Goal: Task Accomplishment & Management: Manage account settings

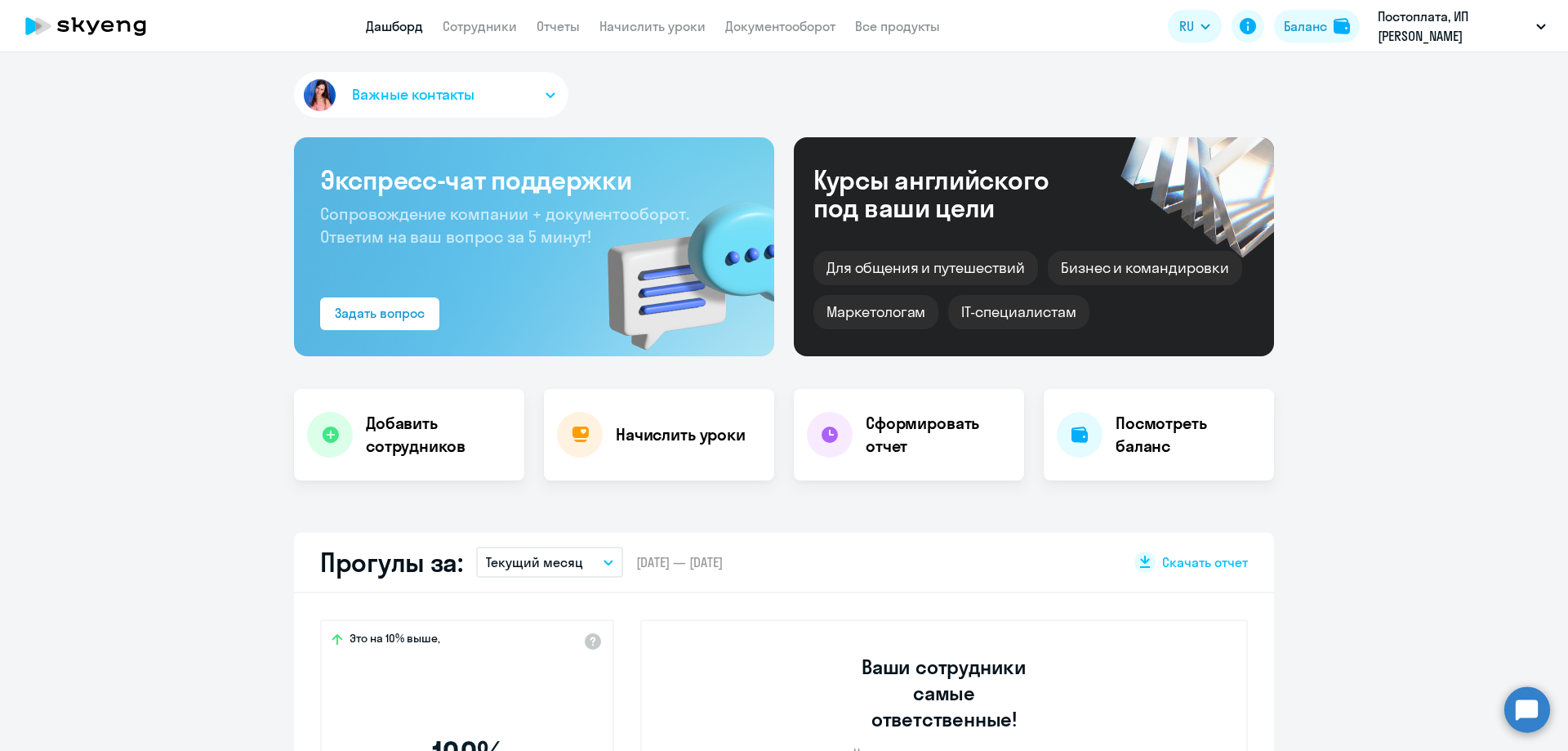
select select "30"
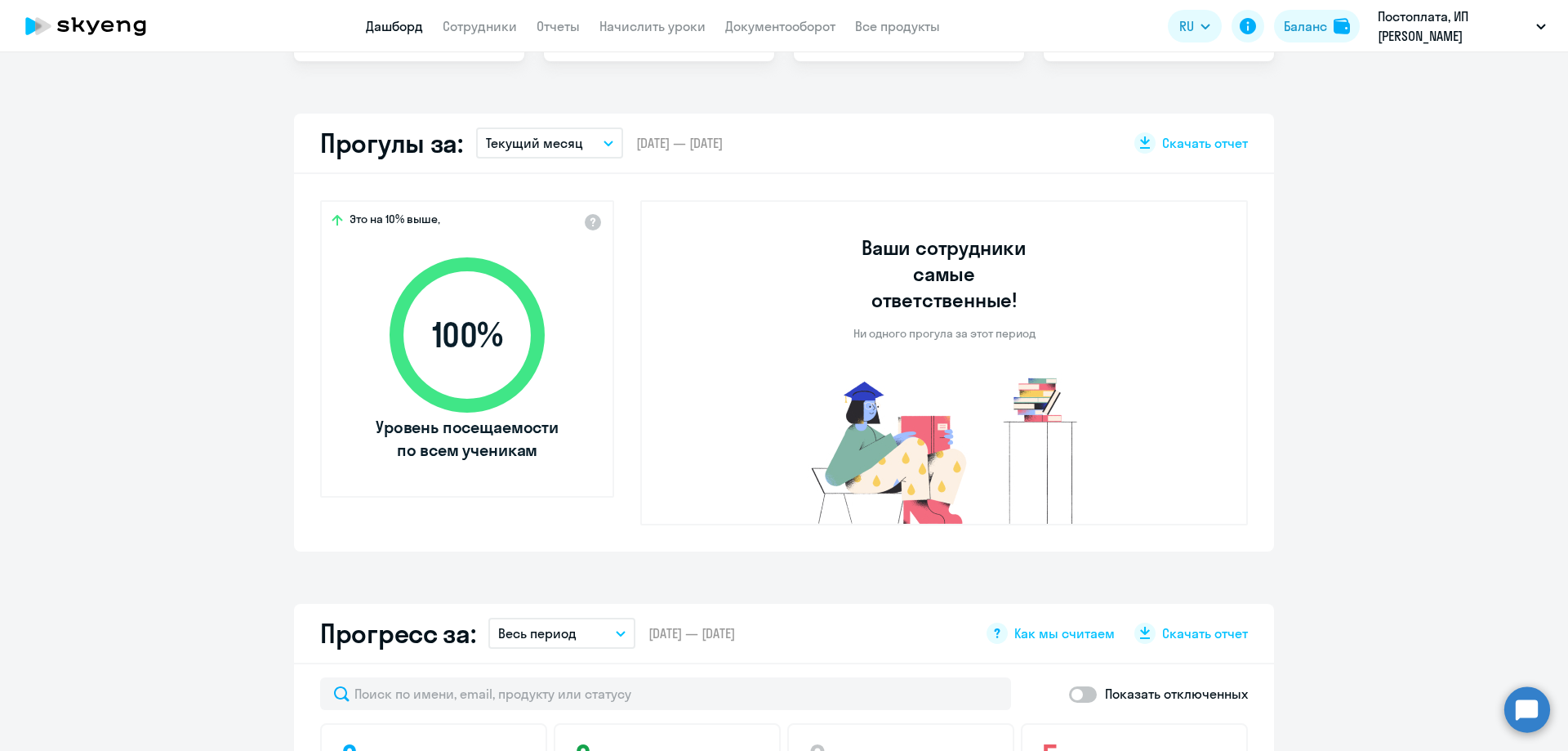
scroll to position [327, 0]
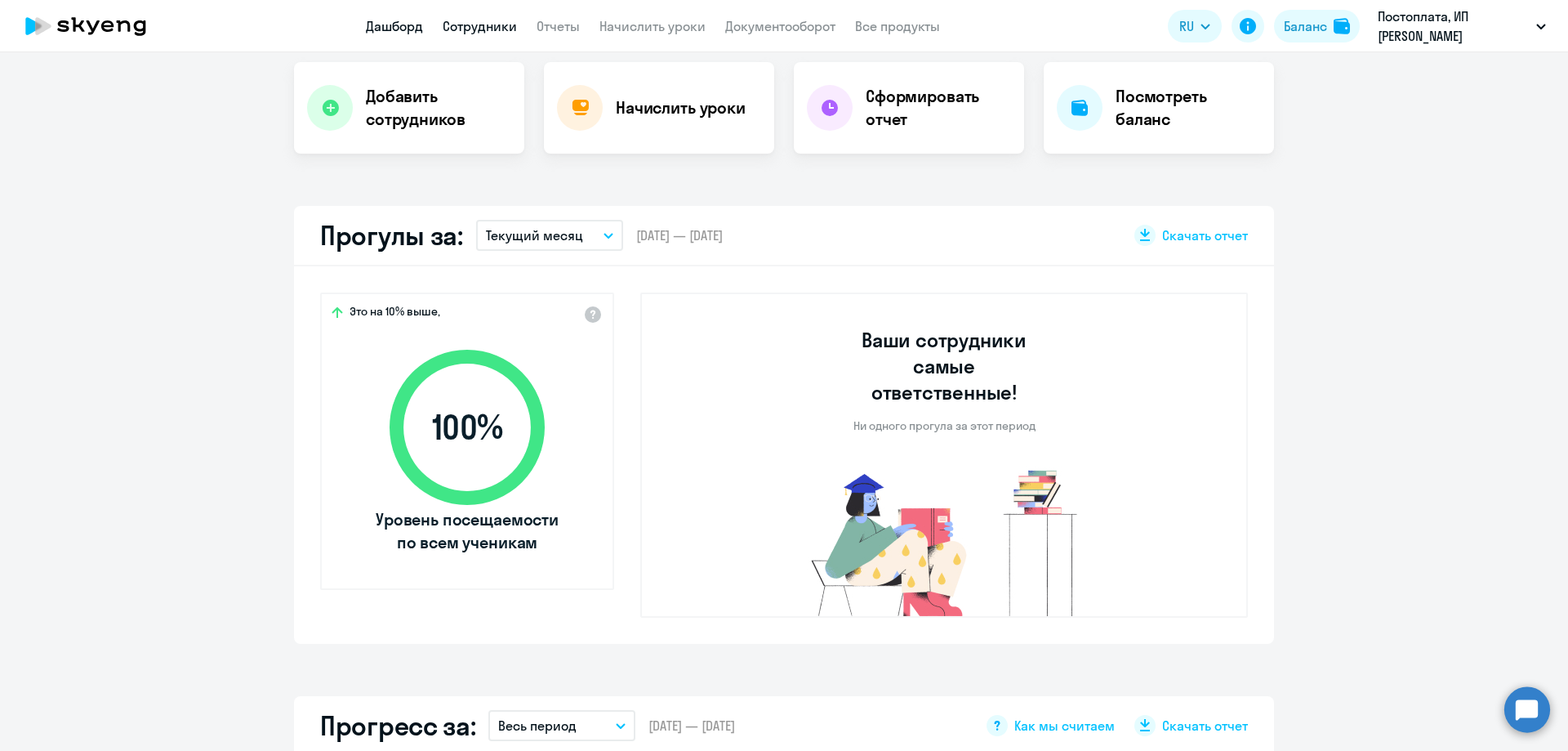
click at [464, 23] on link "Сотрудники" at bounding box center [480, 26] width 74 height 16
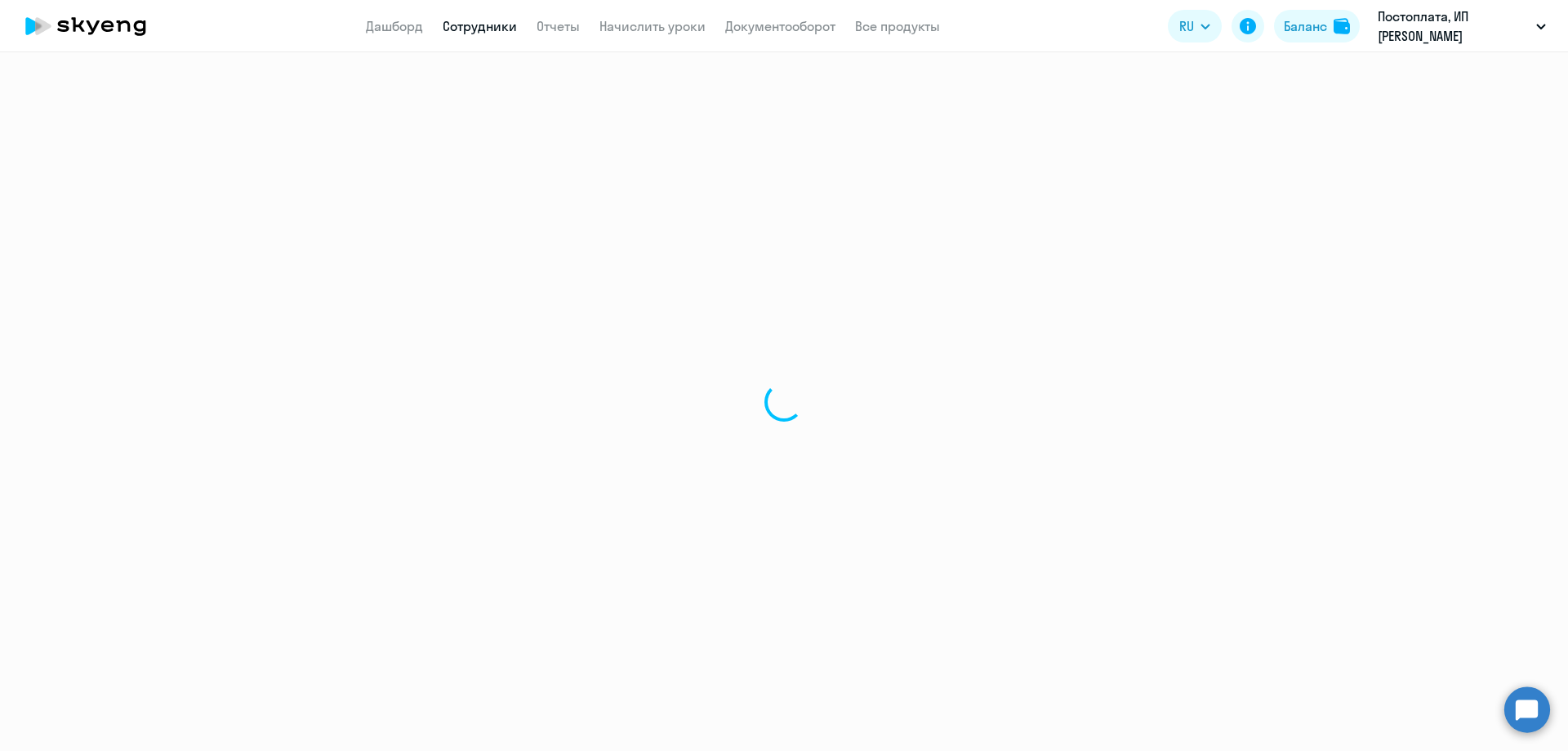
select select "30"
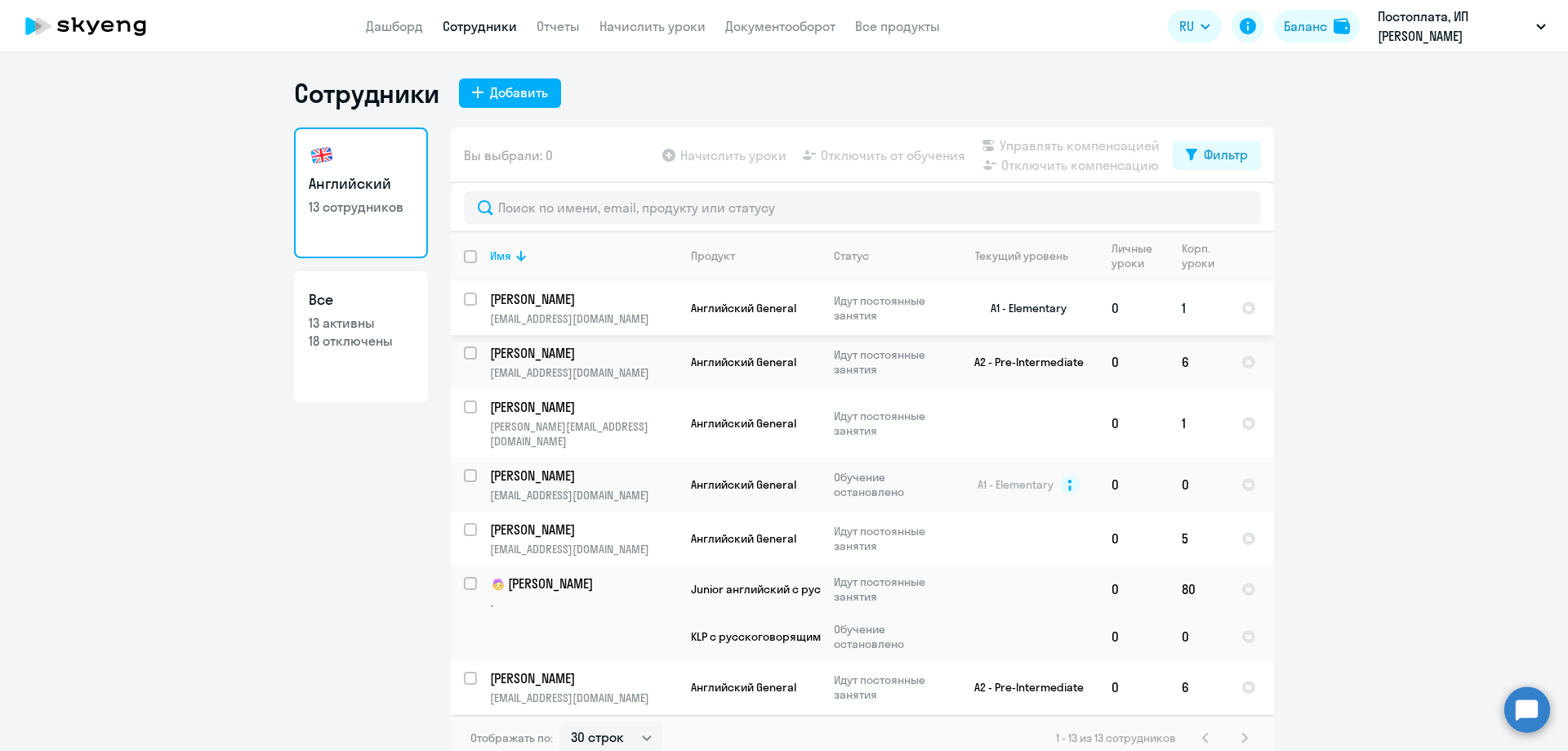
scroll to position [245, 0]
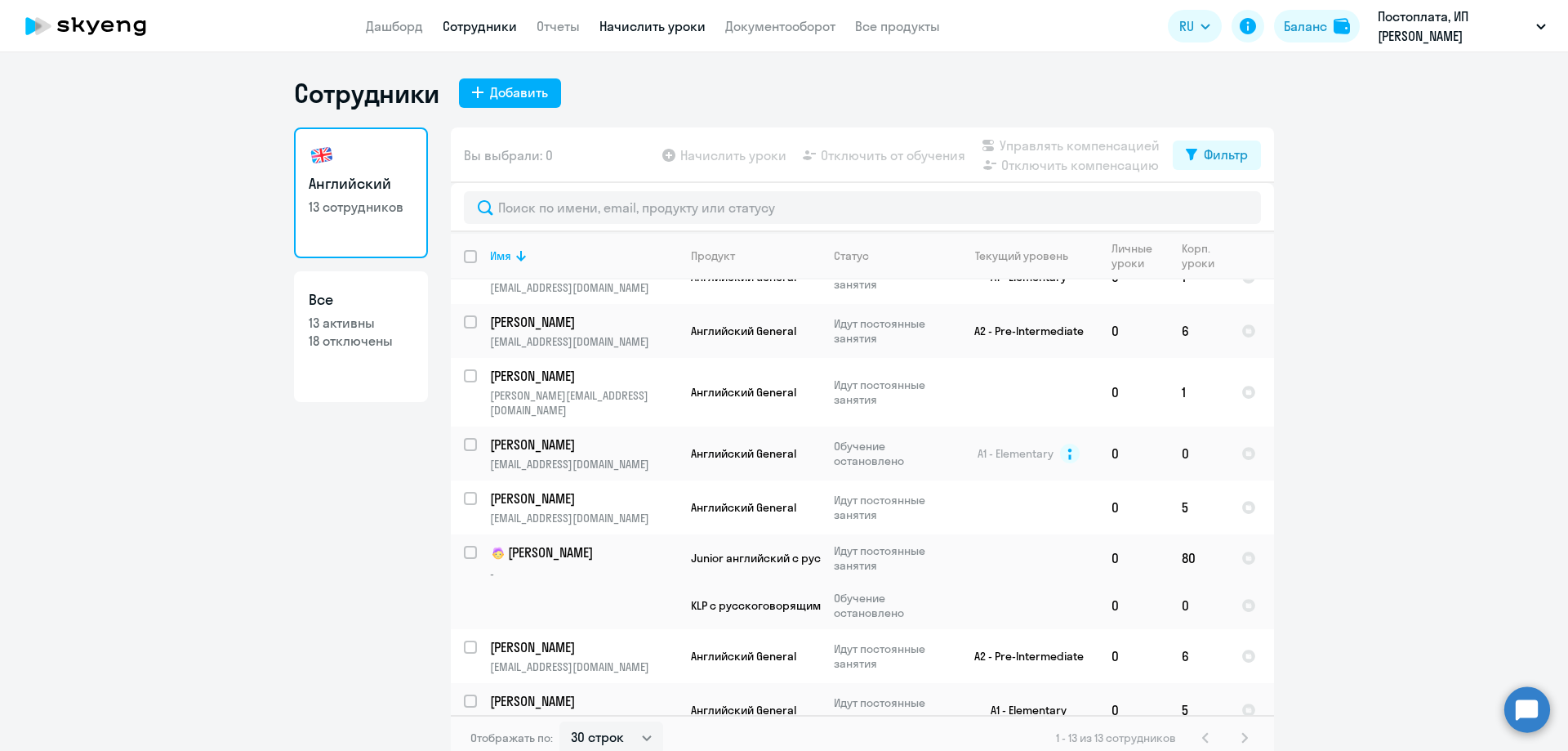
click at [655, 29] on link "Начислить уроки" at bounding box center [652, 26] width 106 height 16
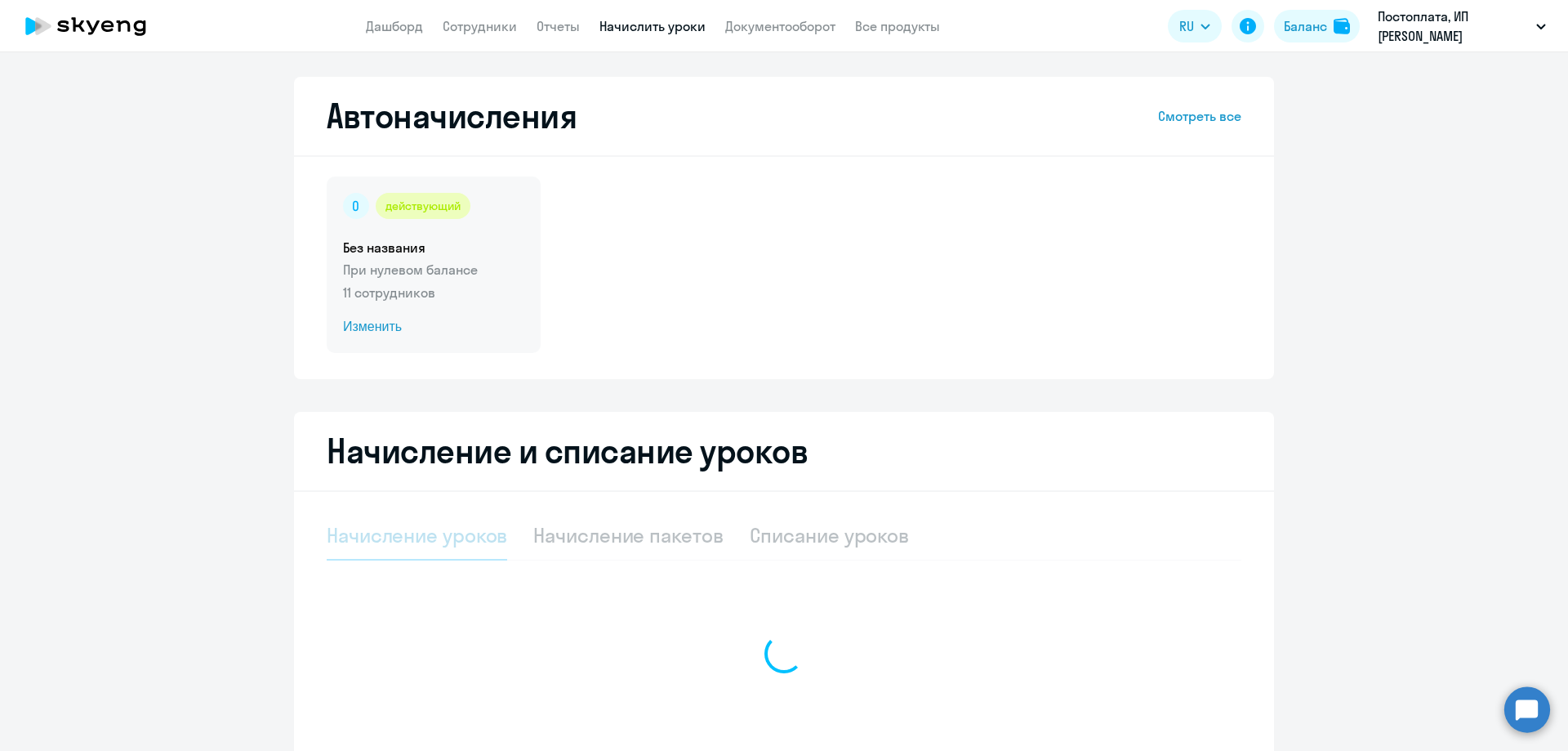
select select "10"
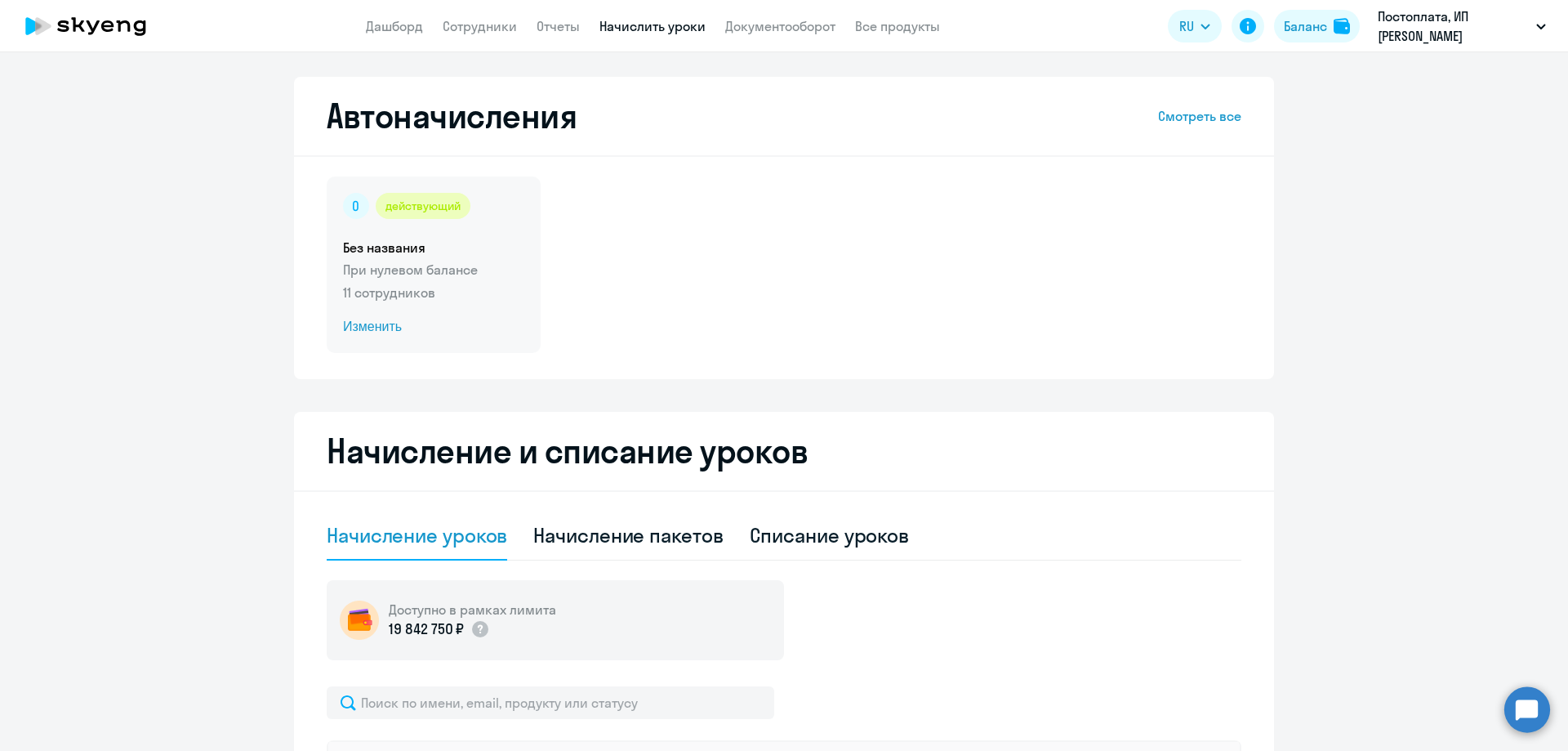
click at [370, 324] on span "Изменить" at bounding box center [433, 327] width 182 height 20
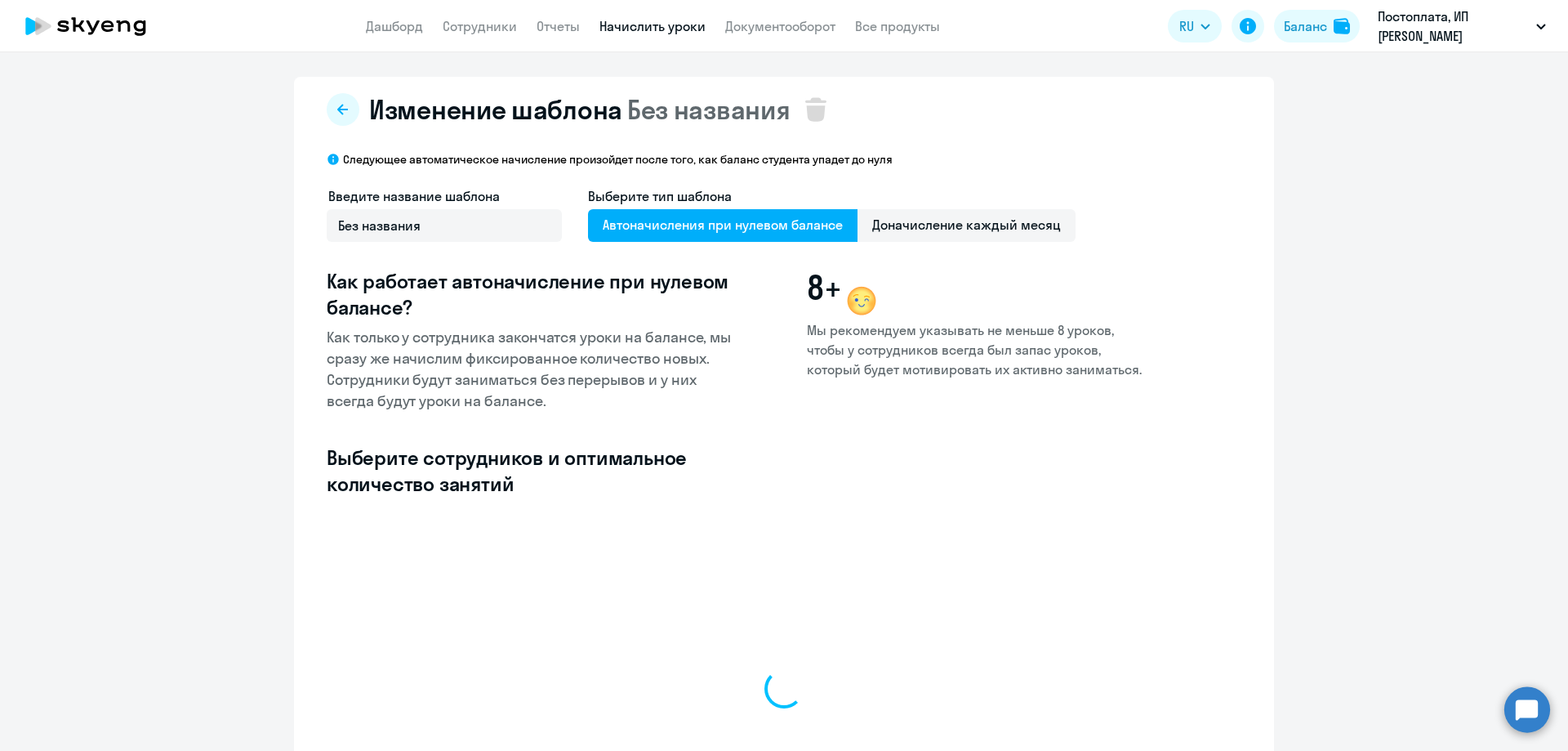
select select "10"
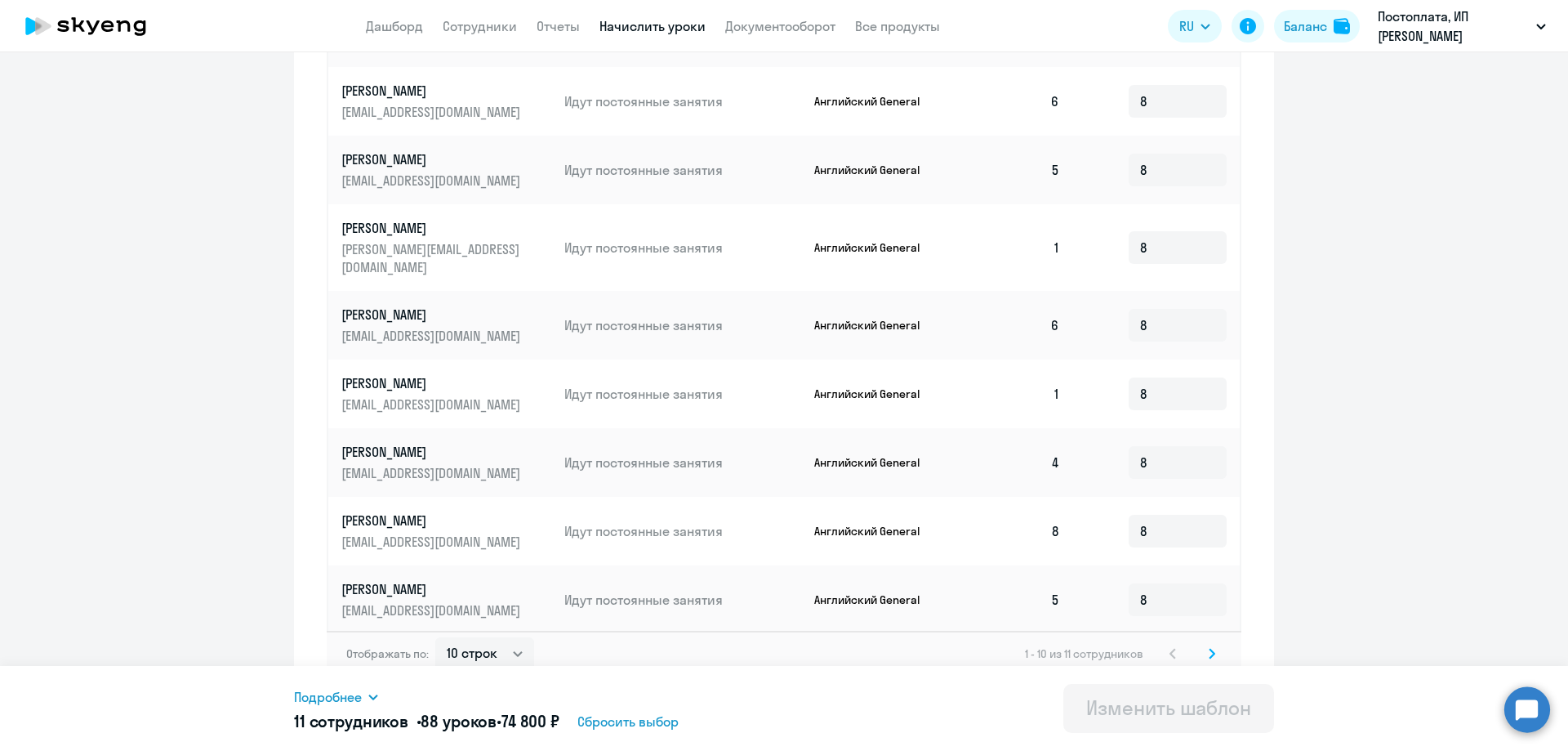
scroll to position [686, 0]
click at [1202, 641] on svg-icon at bounding box center [1212, 651] width 20 height 20
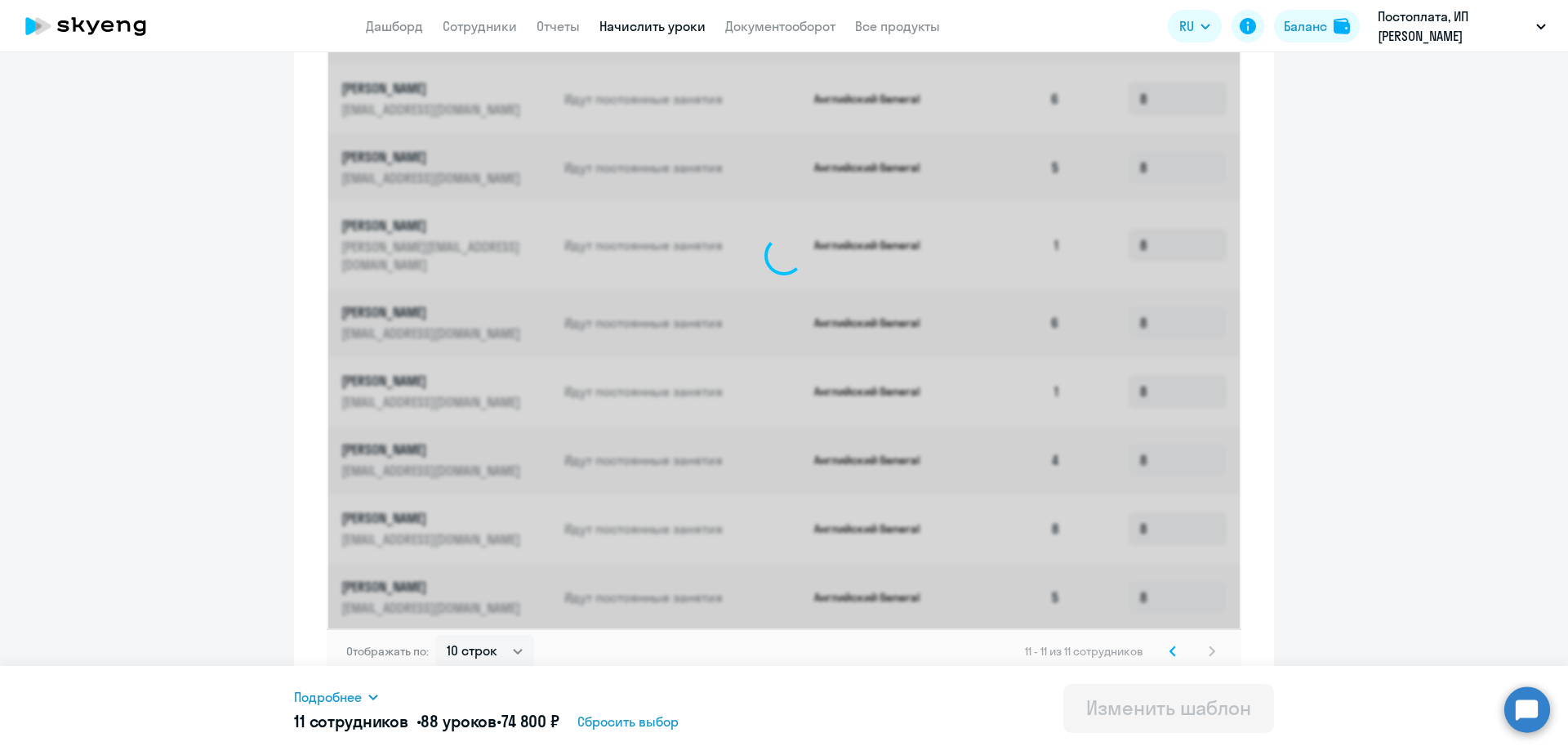
scroll to position [202, 0]
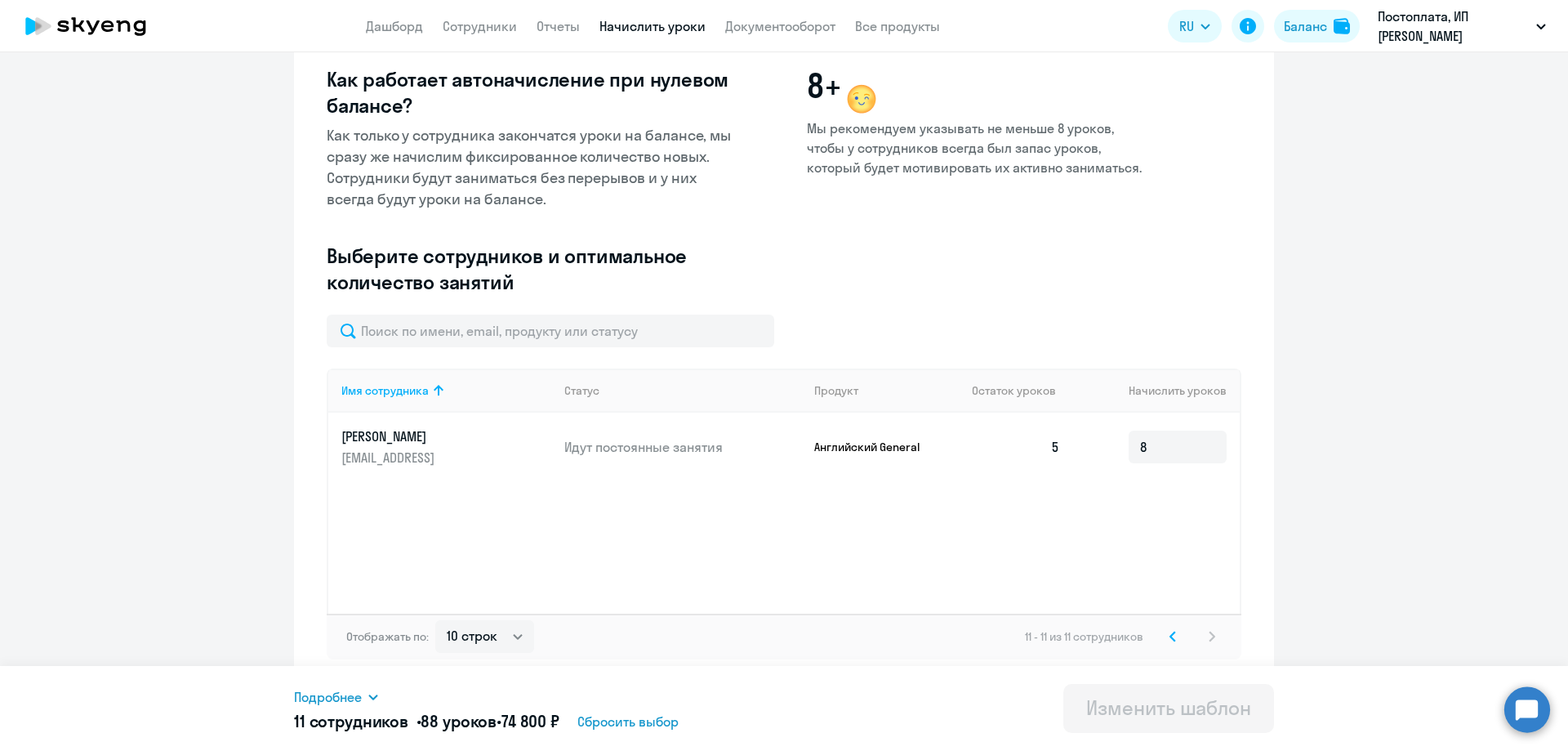
drag, startPoint x: 1167, startPoint y: 634, endPoint x: 1132, endPoint y: 613, distance: 40.8
click at [1170, 634] on icon at bounding box center [1172, 636] width 5 height 9
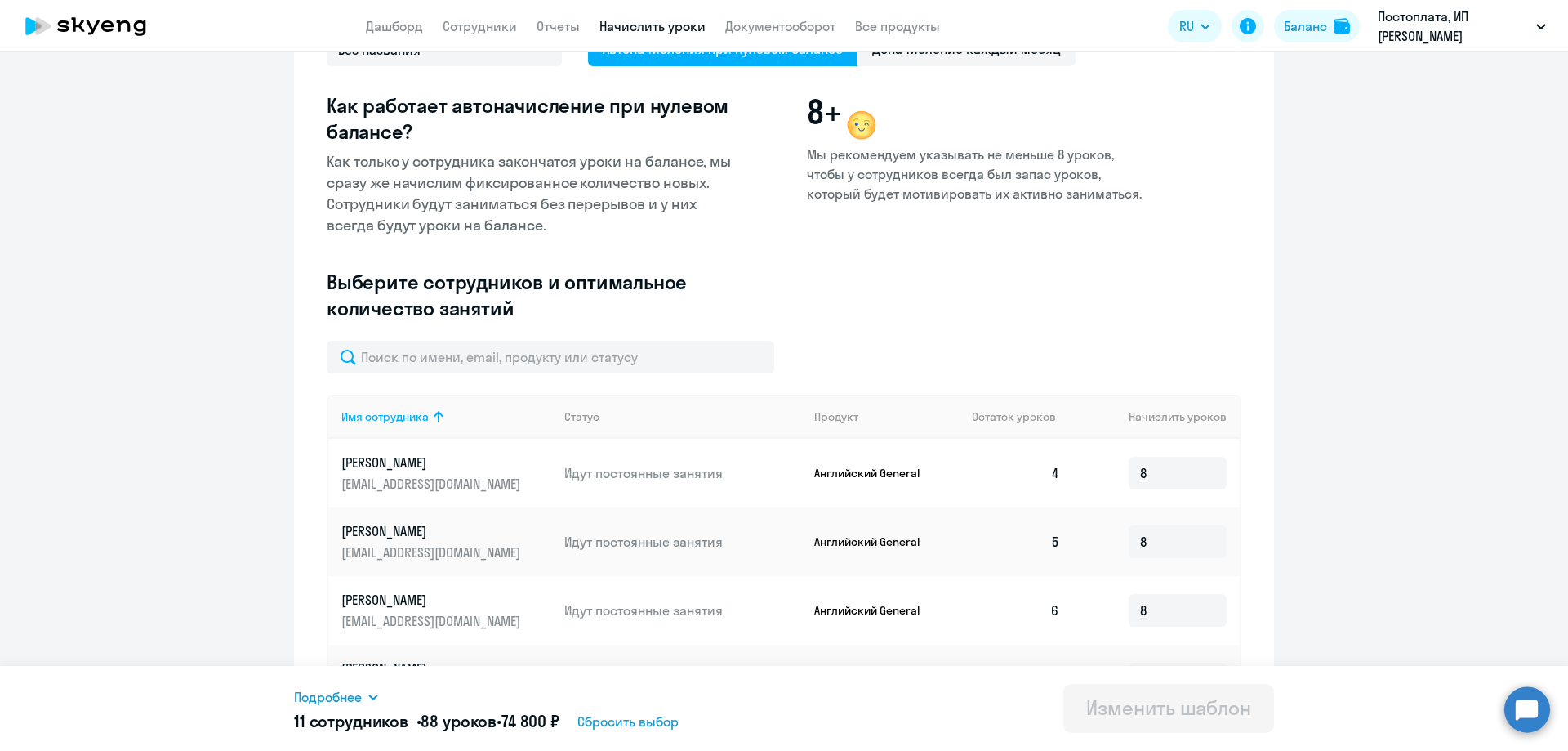
scroll to position [0, 0]
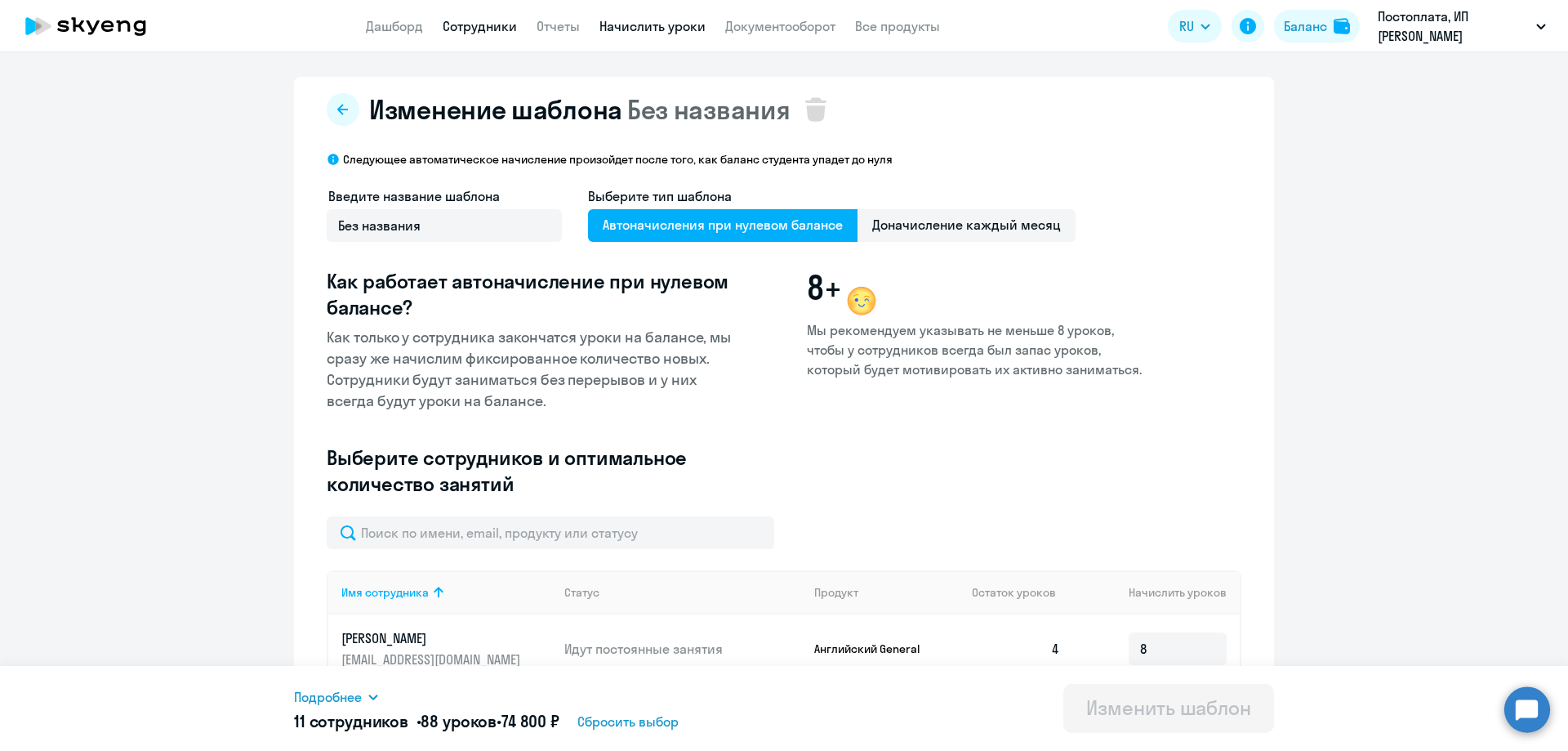
click at [482, 29] on link "Сотрудники" at bounding box center [480, 26] width 74 height 16
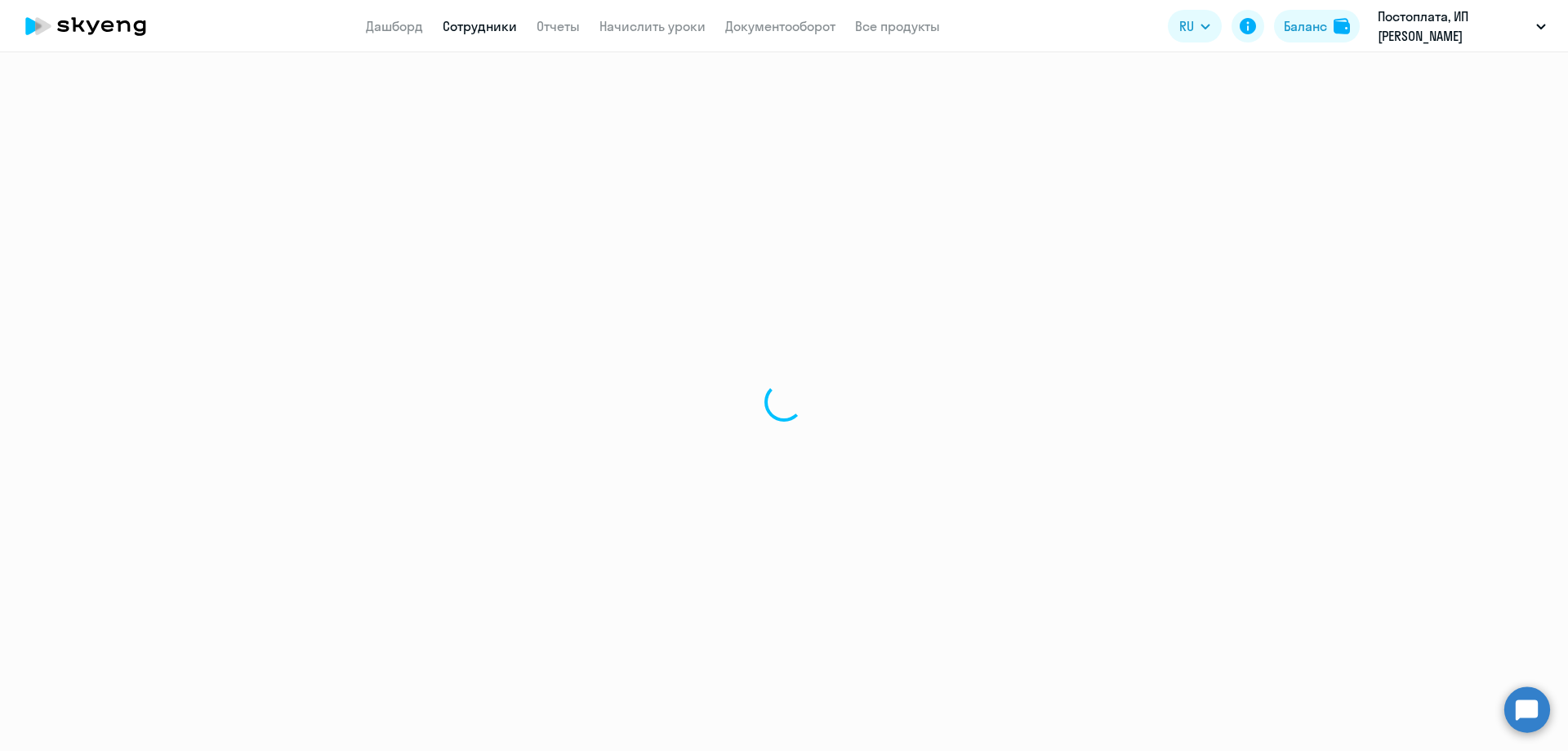
select select "30"
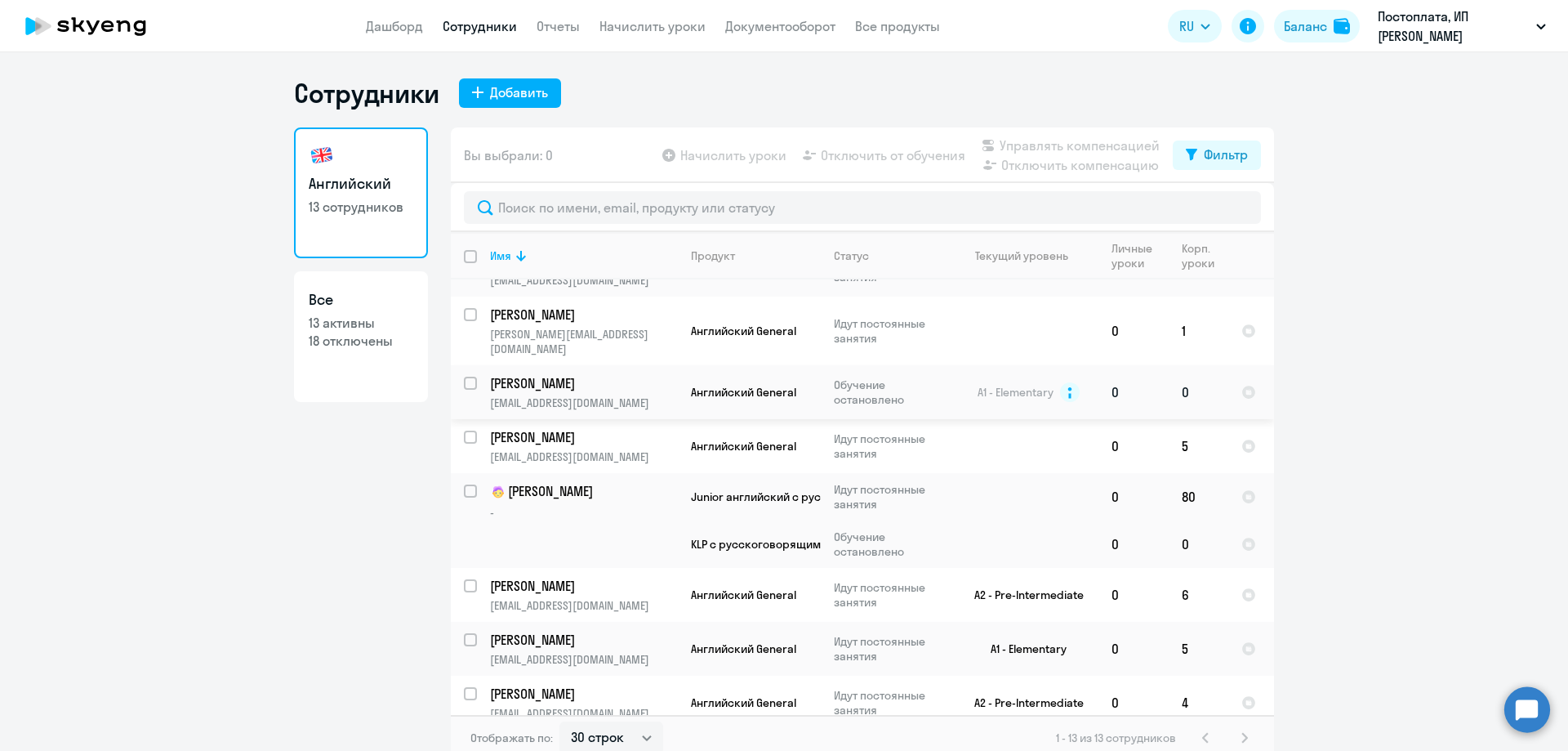
scroll to position [10, 0]
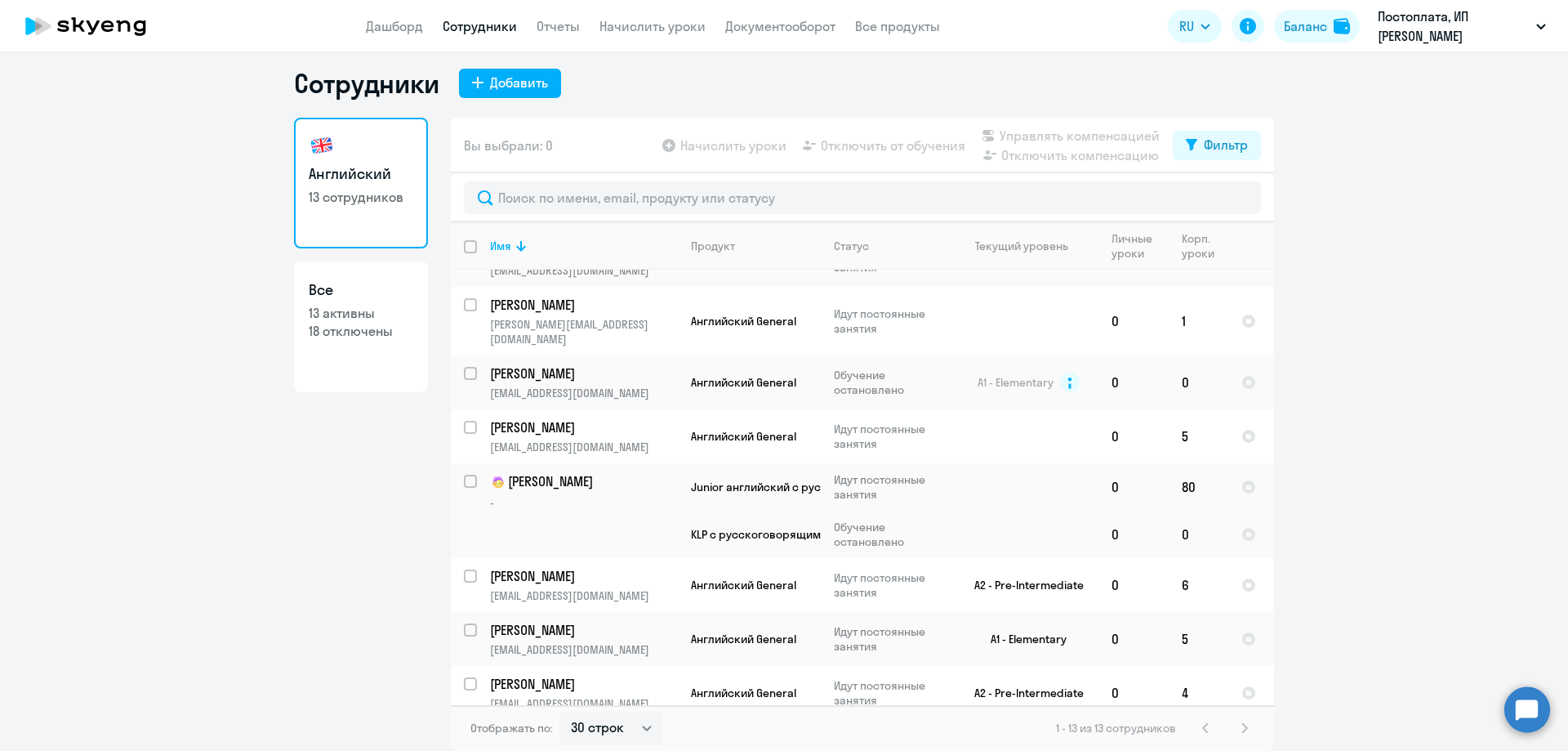
click at [1236, 725] on div "1 - 13 из 13 сотрудников" at bounding box center [1155, 728] width 199 height 20
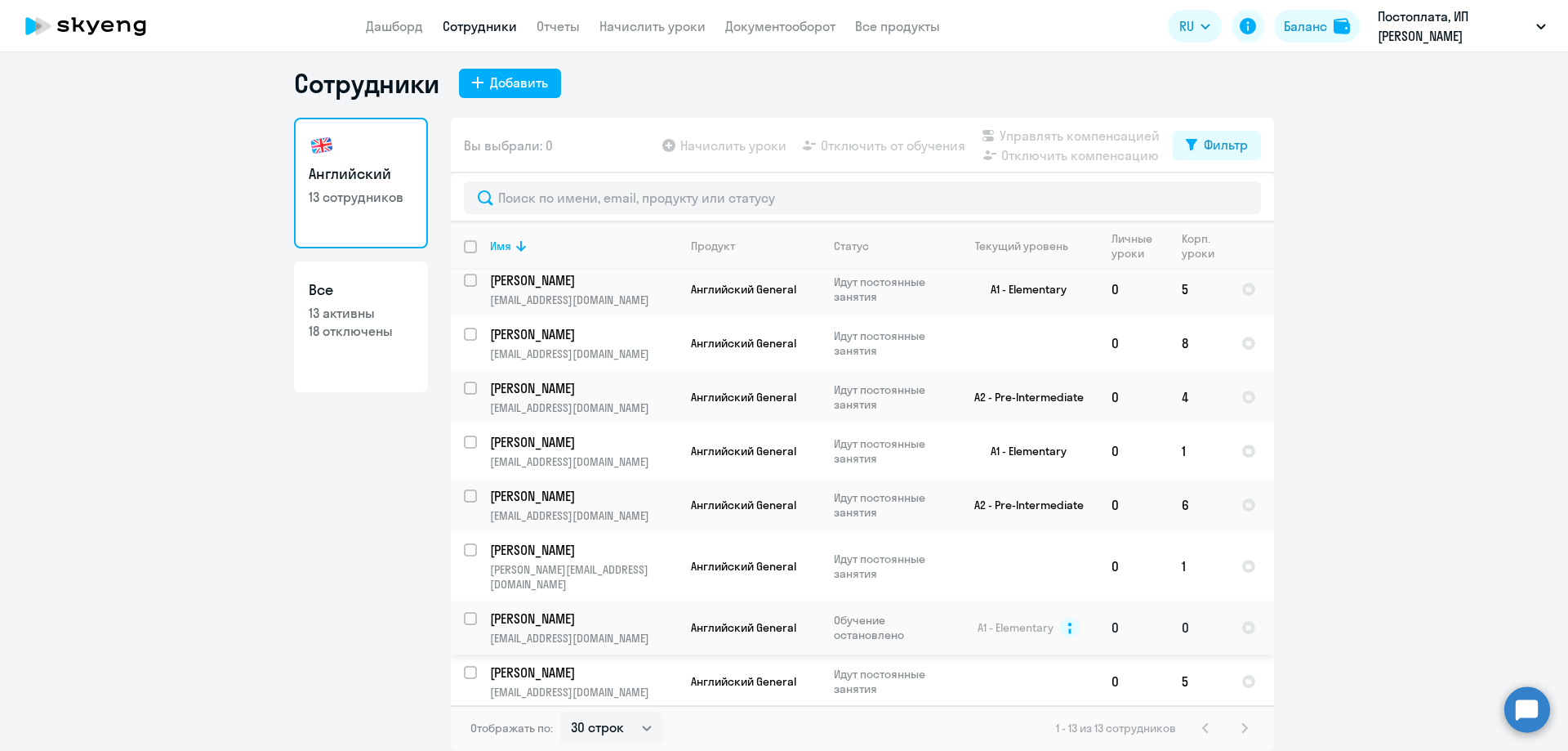
scroll to position [0, 0]
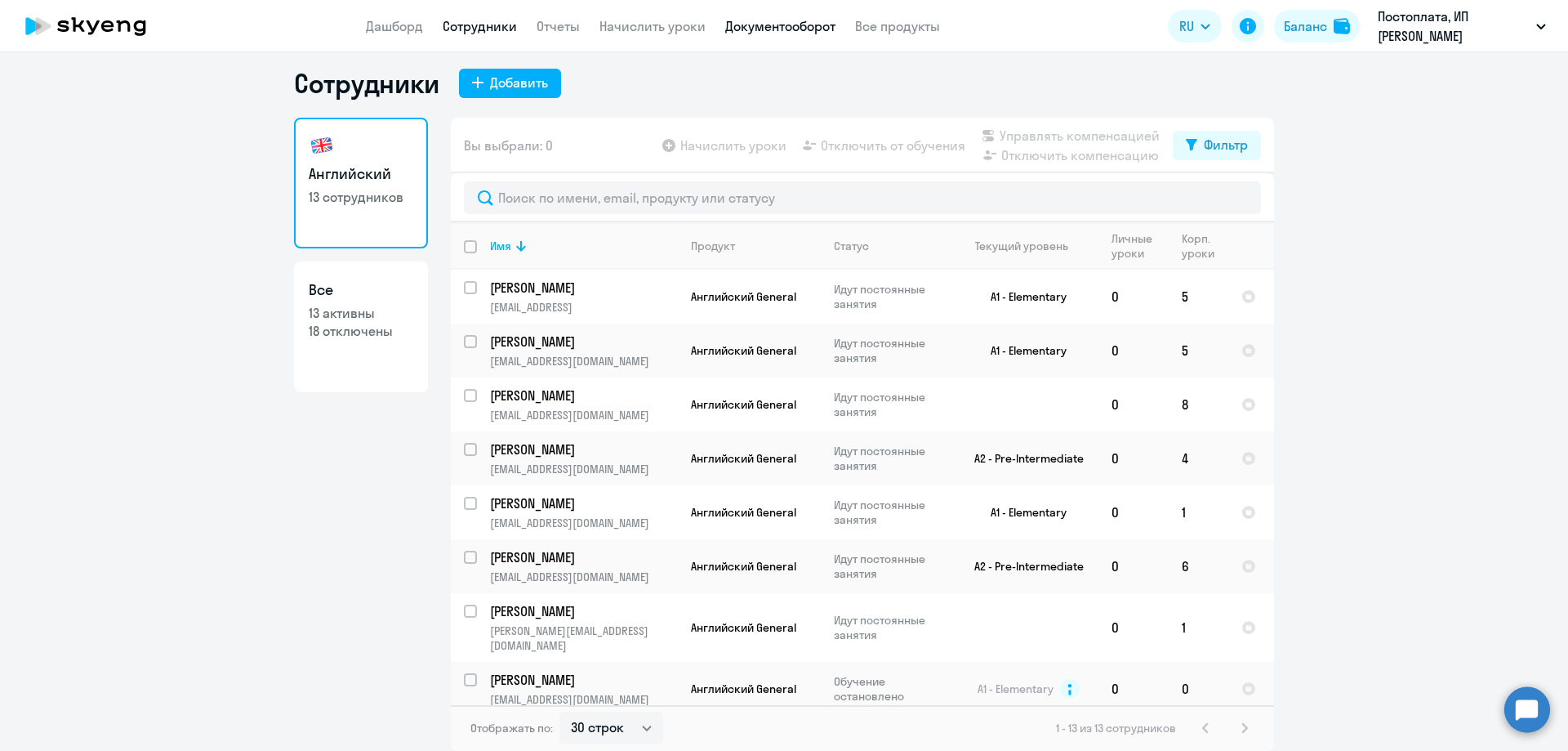
click at [777, 25] on link "Документооборот" at bounding box center [780, 26] width 110 height 16
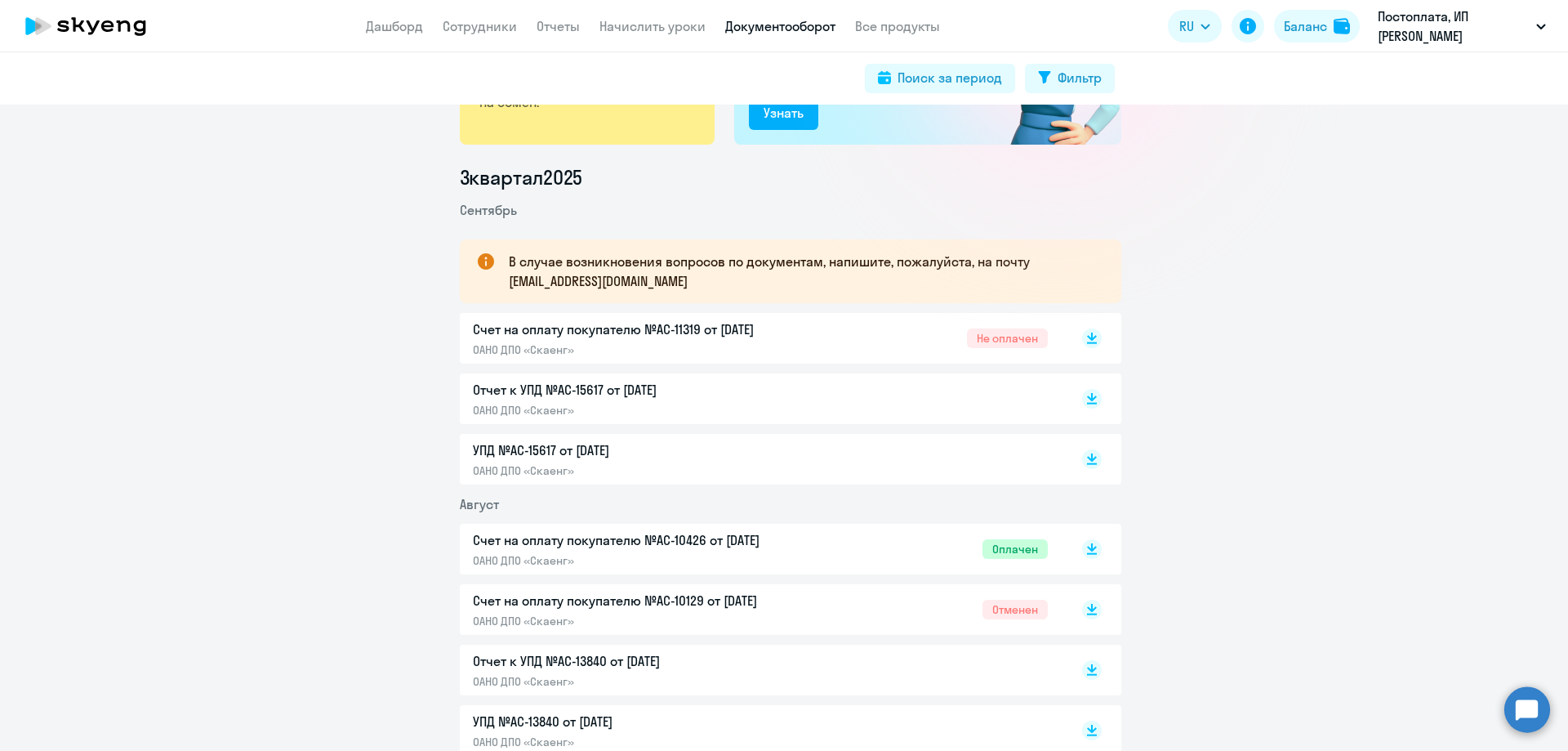
scroll to position [163, 0]
click at [732, 334] on p "Счет на оплату покупателю №AC-11319 от [DATE]" at bounding box center [643, 331] width 343 height 20
click at [546, 22] on link "Отчеты" at bounding box center [558, 26] width 44 height 16
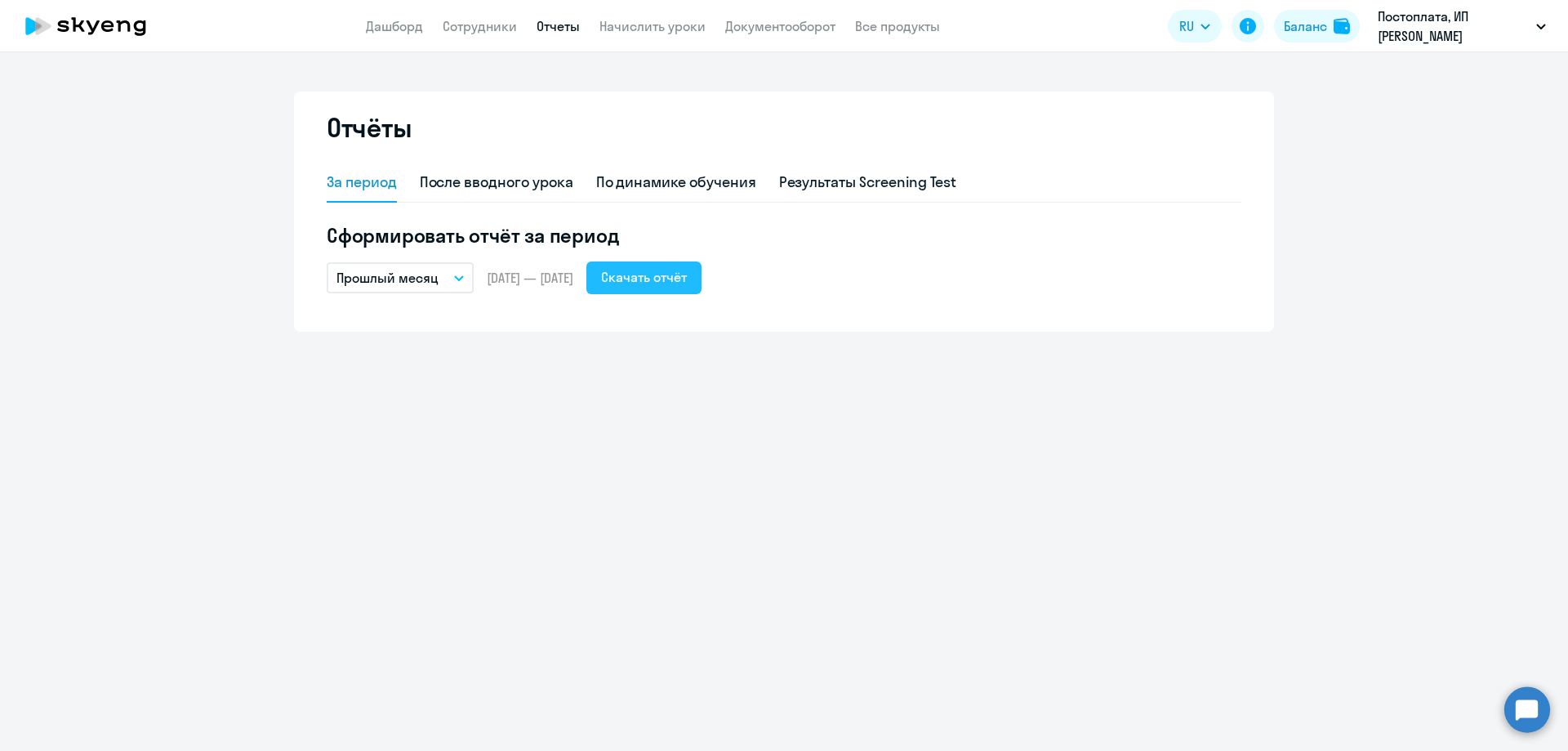
click at [672, 278] on div "Скачать отчёт" at bounding box center [643, 277] width 85 height 20
click at [1510, 177] on ng-component "Отчёты За период После вводного урока По динамике обучения Результаты Screening…" at bounding box center [784, 212] width 1568 height 240
